Goal: Navigation & Orientation: Find specific page/section

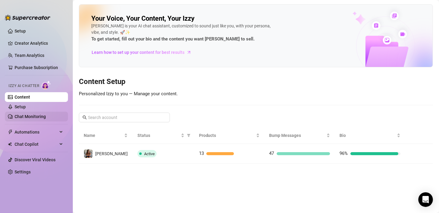
click at [23, 114] on link "Chat Monitoring" at bounding box center [30, 116] width 31 height 5
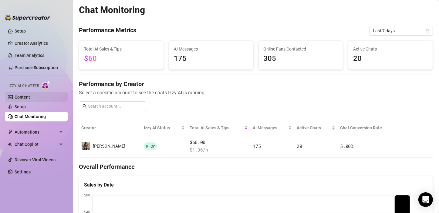
click at [20, 97] on link "Content" at bounding box center [22, 96] width 15 height 5
